Goal: Information Seeking & Learning: Learn about a topic

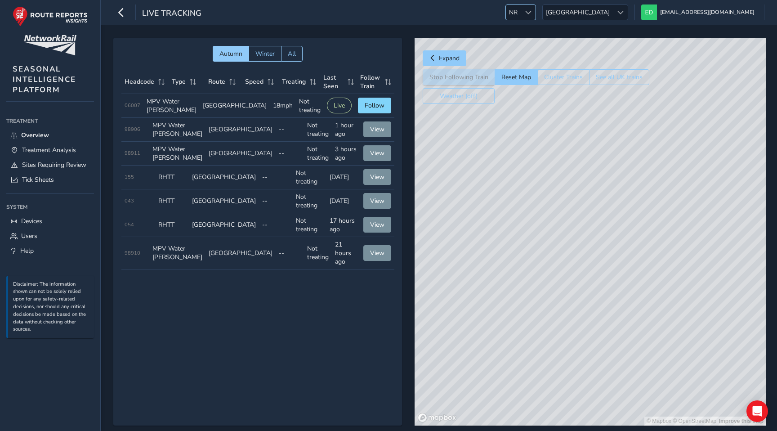
click at [520, 12] on span "NR" at bounding box center [513, 12] width 15 height 15
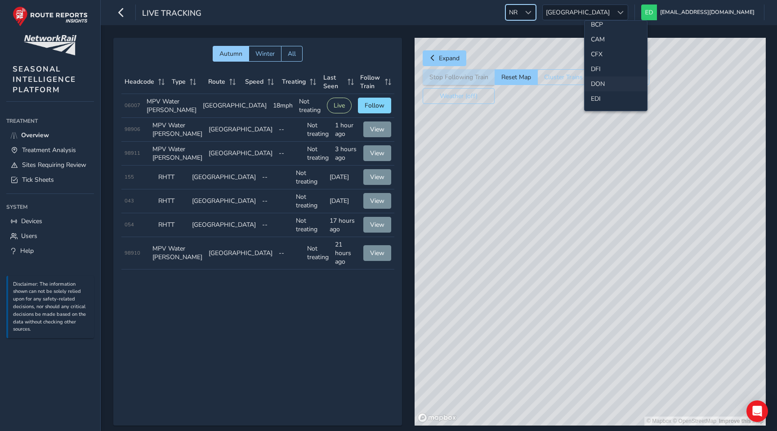
scroll to position [44, 0]
click at [598, 45] on li "CAM" at bounding box center [615, 46] width 62 height 15
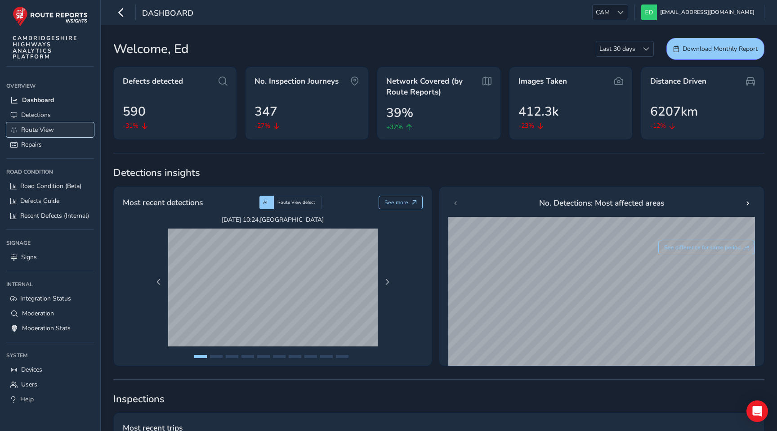
click at [45, 130] on span "Route View" at bounding box center [37, 129] width 33 height 9
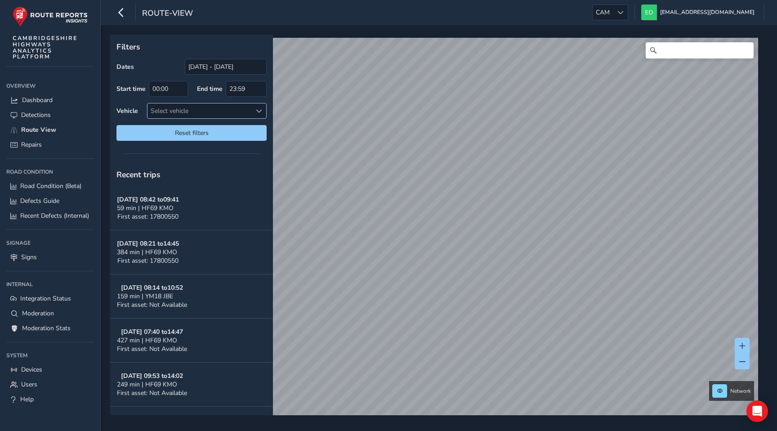
click at [222, 114] on div "Select vehicle" at bounding box center [199, 110] width 104 height 15
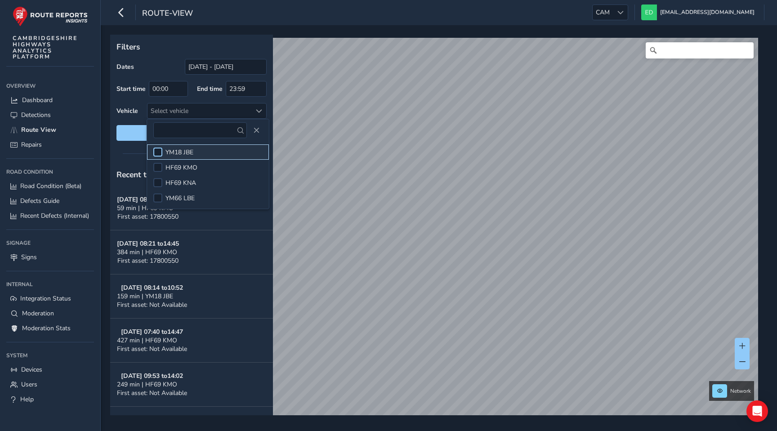
click at [157, 150] on div at bounding box center [157, 151] width 9 height 9
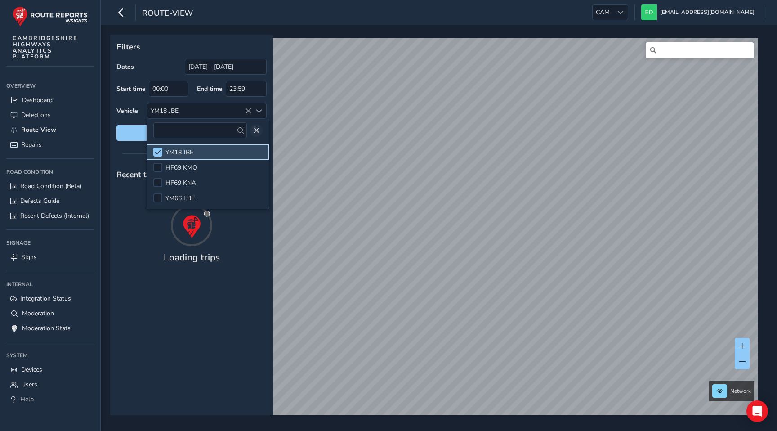
click at [157, 150] on span at bounding box center [158, 152] width 7 height 6
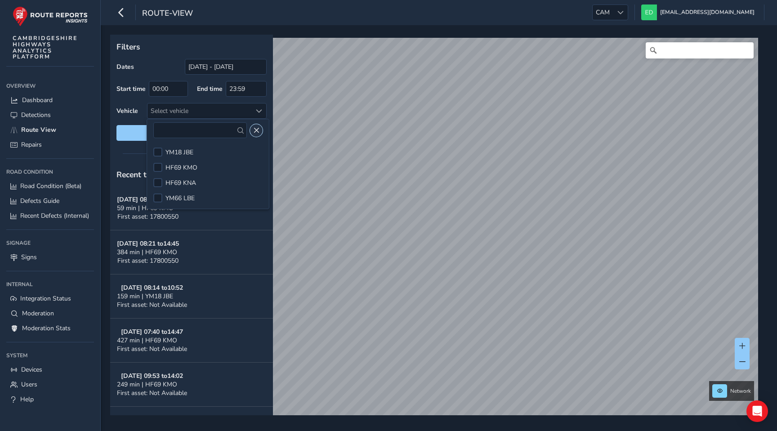
click at [253, 129] on span "Close" at bounding box center [256, 130] width 6 height 6
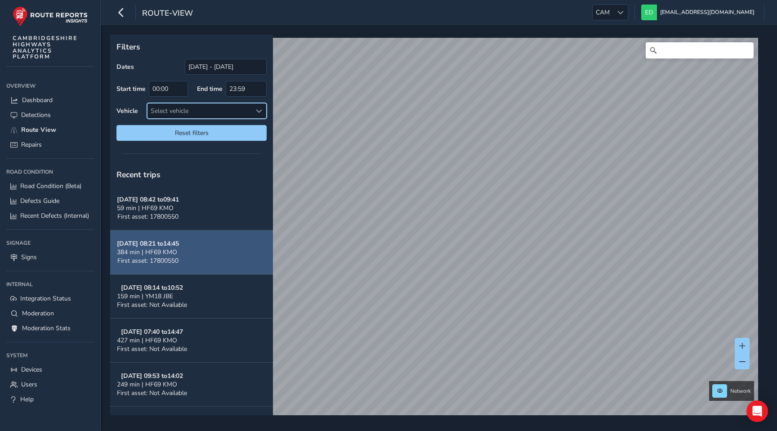
scroll to position [12, 0]
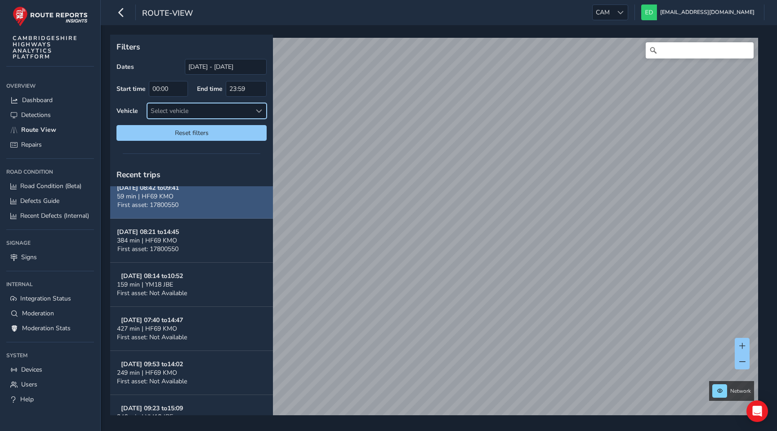
click at [195, 188] on button "Sep 25, 08:42 to 09:41 59 min | HF69 KMO First asset: 17800550" at bounding box center [191, 196] width 163 height 44
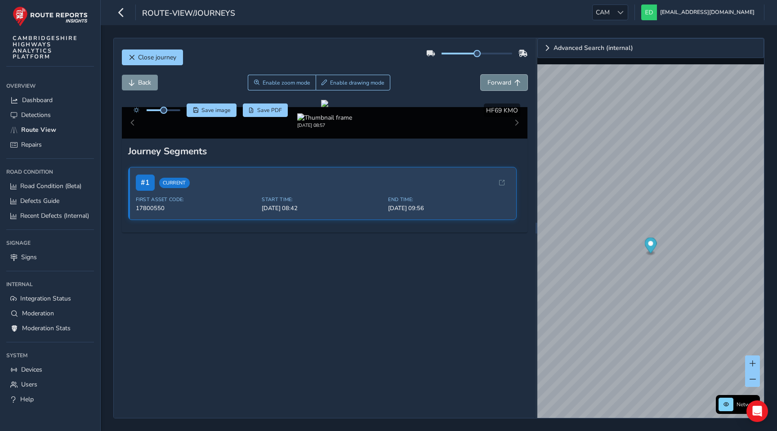
click at [493, 78] on button "Forward" at bounding box center [503, 83] width 47 height 16
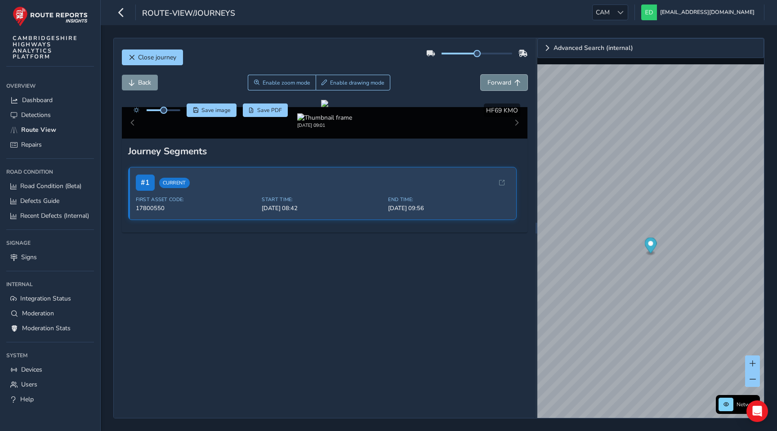
click at [493, 78] on button "Forward" at bounding box center [503, 83] width 47 height 16
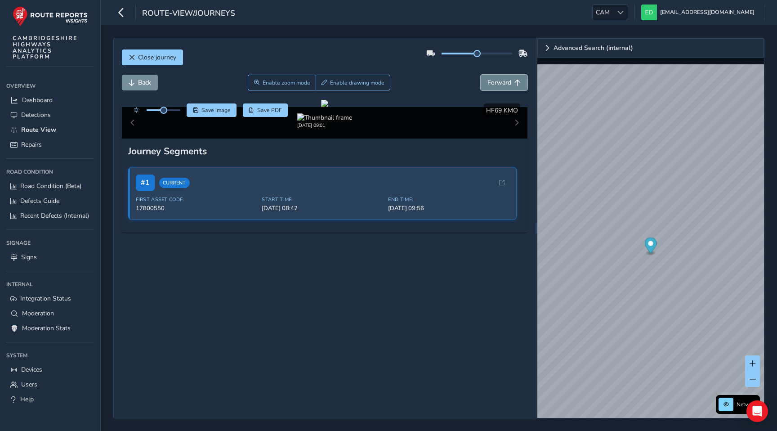
click at [493, 78] on button "Forward" at bounding box center [503, 83] width 47 height 16
click at [126, 12] on button "button" at bounding box center [121, 12] width 16 height 16
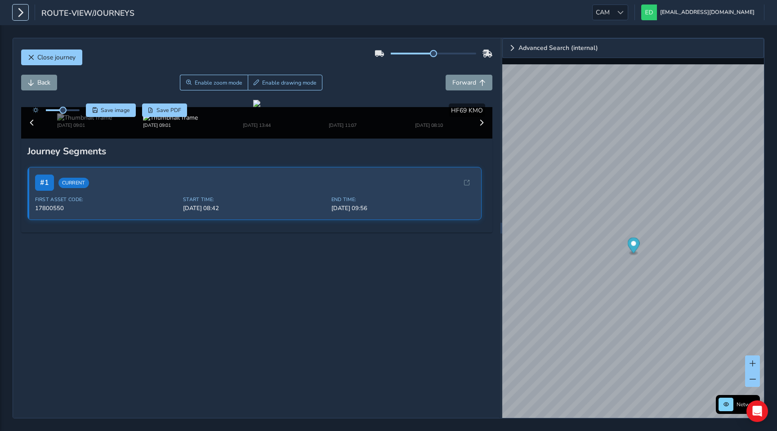
click at [23, 13] on icon "button" at bounding box center [20, 12] width 9 height 16
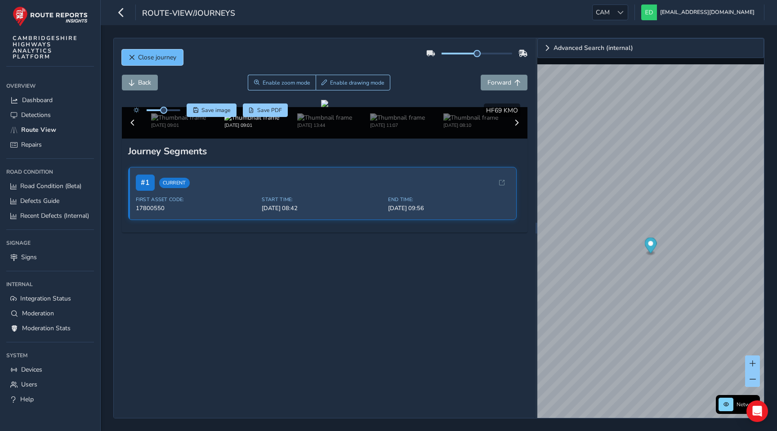
click at [134, 57] on button "Close journey" at bounding box center [152, 57] width 61 height 16
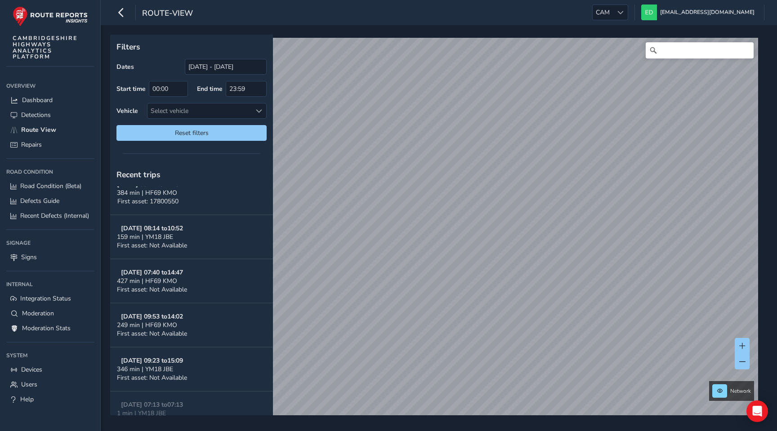
scroll to position [65, 0]
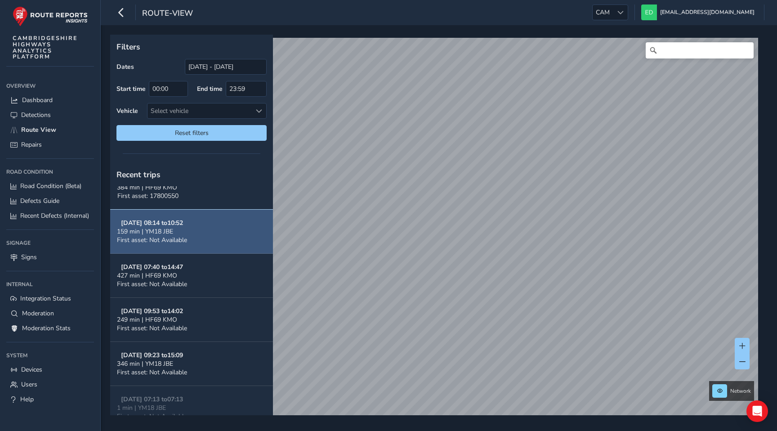
click at [193, 237] on button "[DATE] 08:14 to 10:52 159 min | YM18 JBE First asset: Not Available" at bounding box center [191, 231] width 163 height 44
click at [166, 227] on span "159 min | YM18 JBE" at bounding box center [145, 231] width 56 height 9
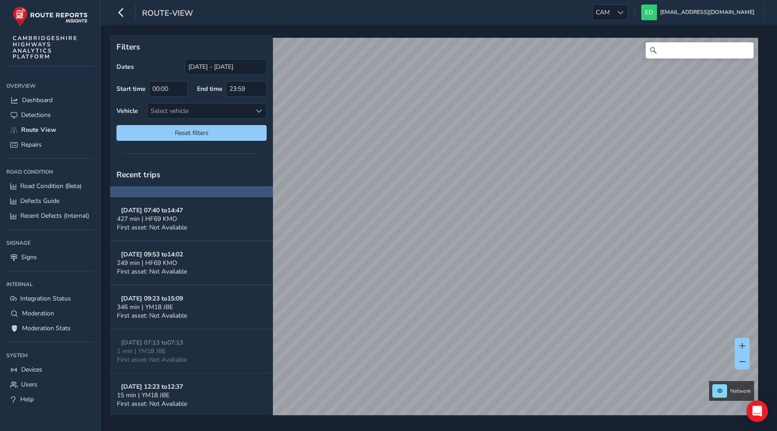
scroll to position [132, 0]
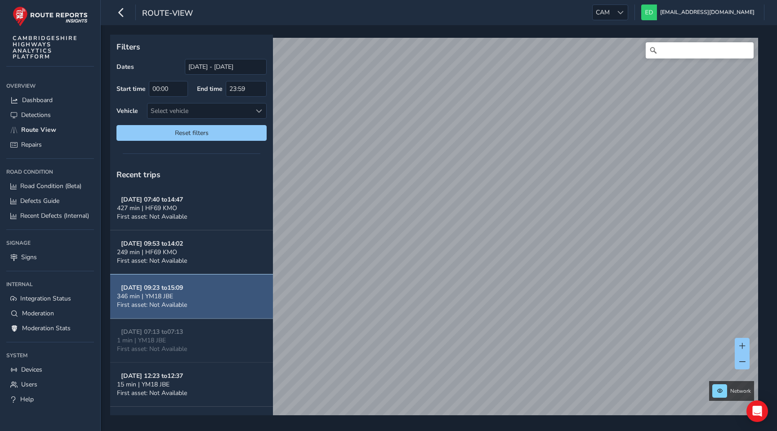
click at [205, 293] on button "Sep 22, 09:23 to 15:09 346 min | YM18 JBE First asset: Not Available" at bounding box center [191, 296] width 163 height 44
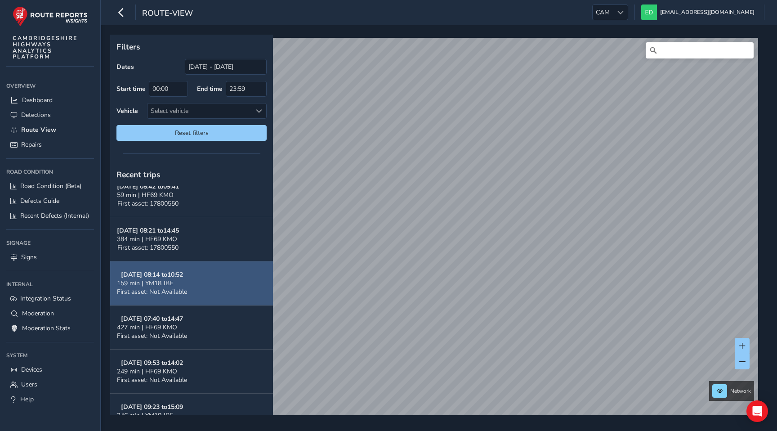
click at [206, 285] on button "[DATE] 08:14 to 10:52 159 min | YM18 JBE First asset: Not Available" at bounding box center [191, 283] width 163 height 44
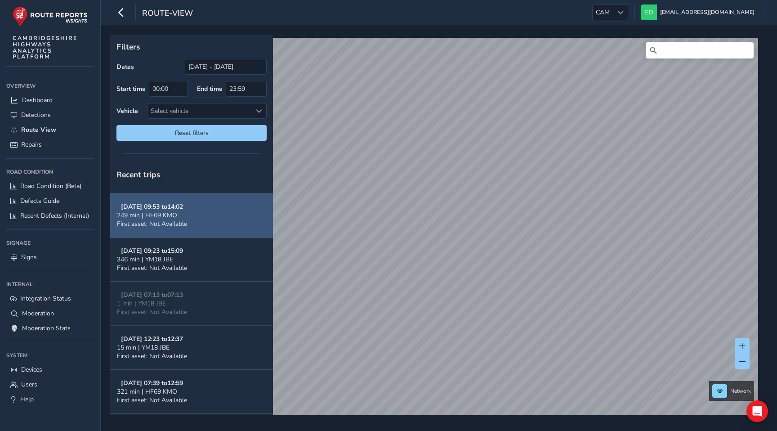
scroll to position [181, 0]
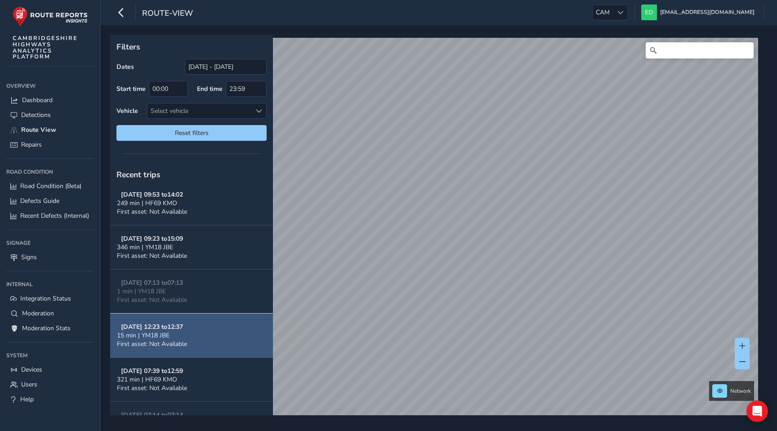
click at [204, 328] on button "[DATE] 12:23 to 12:37 15 min | YM18 JBE First asset: Not Available" at bounding box center [191, 335] width 163 height 44
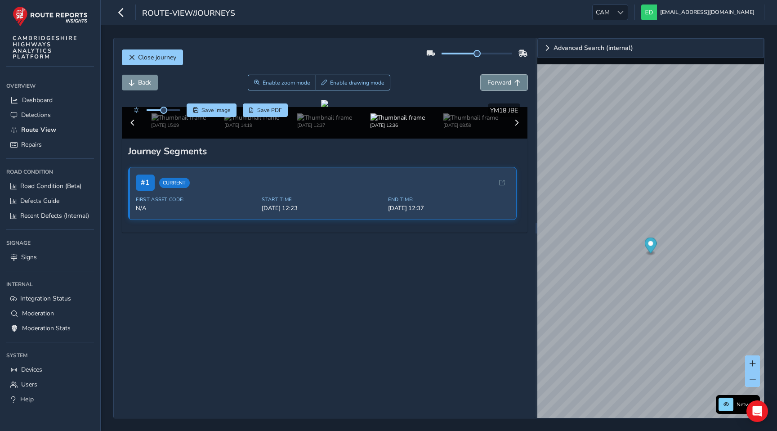
click at [508, 81] on span "Forward" at bounding box center [499, 82] width 24 height 9
click at [176, 57] on span "Close journey" at bounding box center [157, 57] width 38 height 9
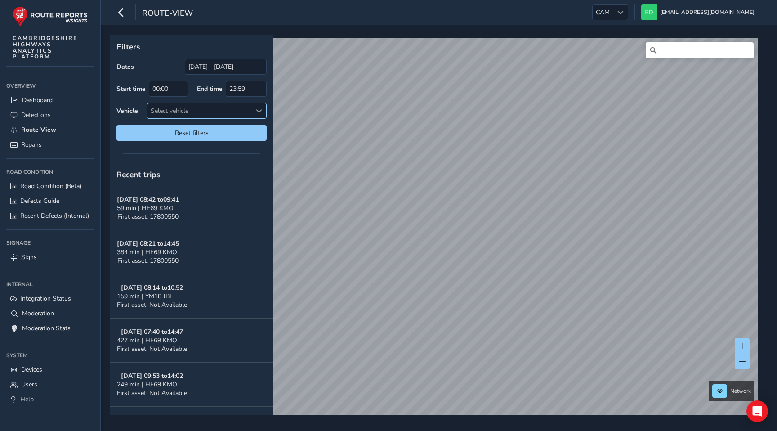
click at [230, 111] on div "Select vehicle" at bounding box center [199, 110] width 104 height 15
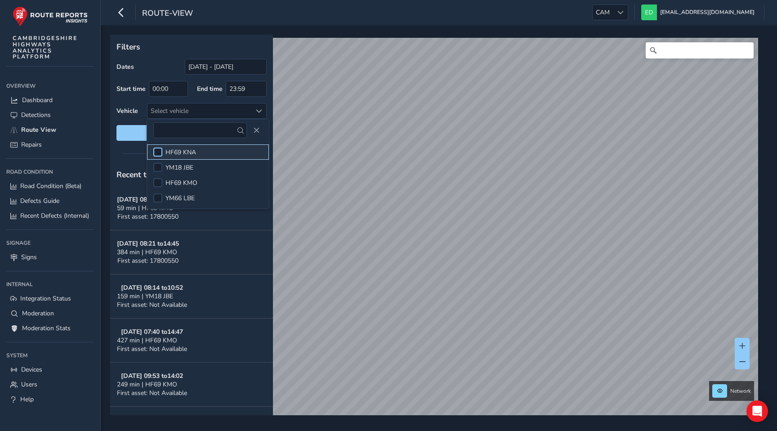
click at [155, 149] on div at bounding box center [157, 151] width 9 height 9
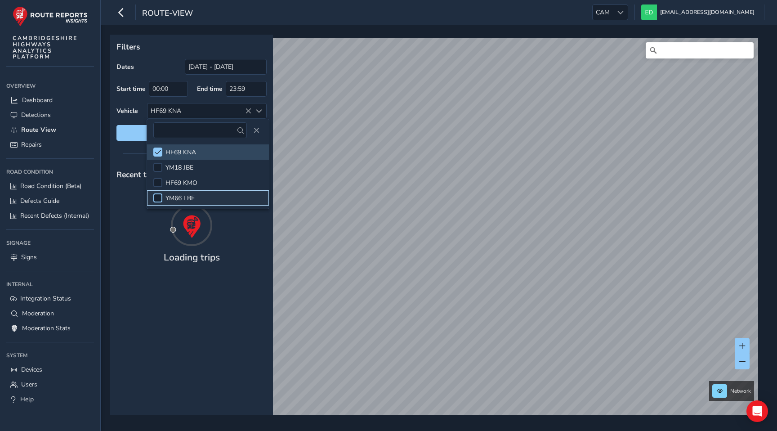
click at [160, 198] on div at bounding box center [157, 197] width 9 height 9
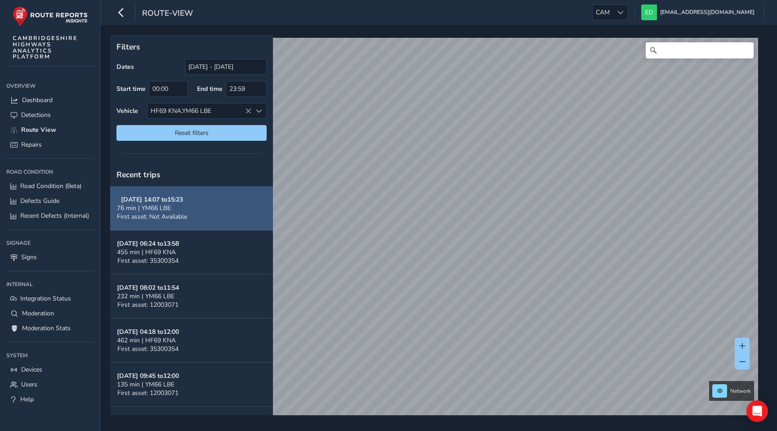
click at [168, 204] on span "76 min | YM66 LBE" at bounding box center [144, 208] width 54 height 9
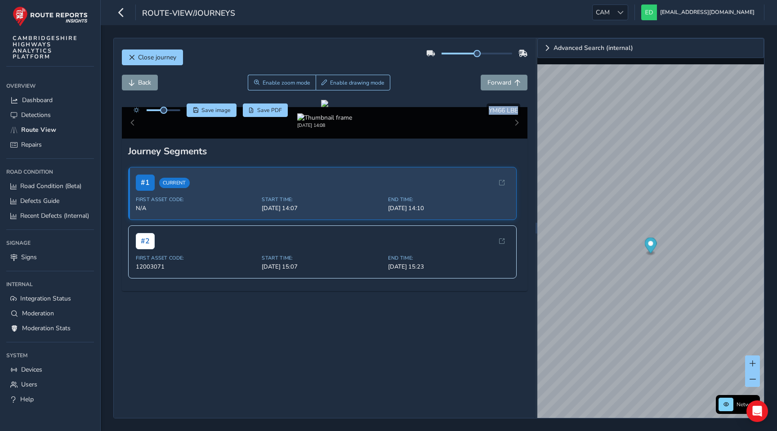
drag, startPoint x: 518, startPoint y: 111, endPoint x: 488, endPoint y: 111, distance: 30.6
click at [488, 111] on div "YM66 LBE" at bounding box center [503, 109] width 34 height 13
copy span "YM66 LBE"
